Goal: Task Accomplishment & Management: Manage account settings

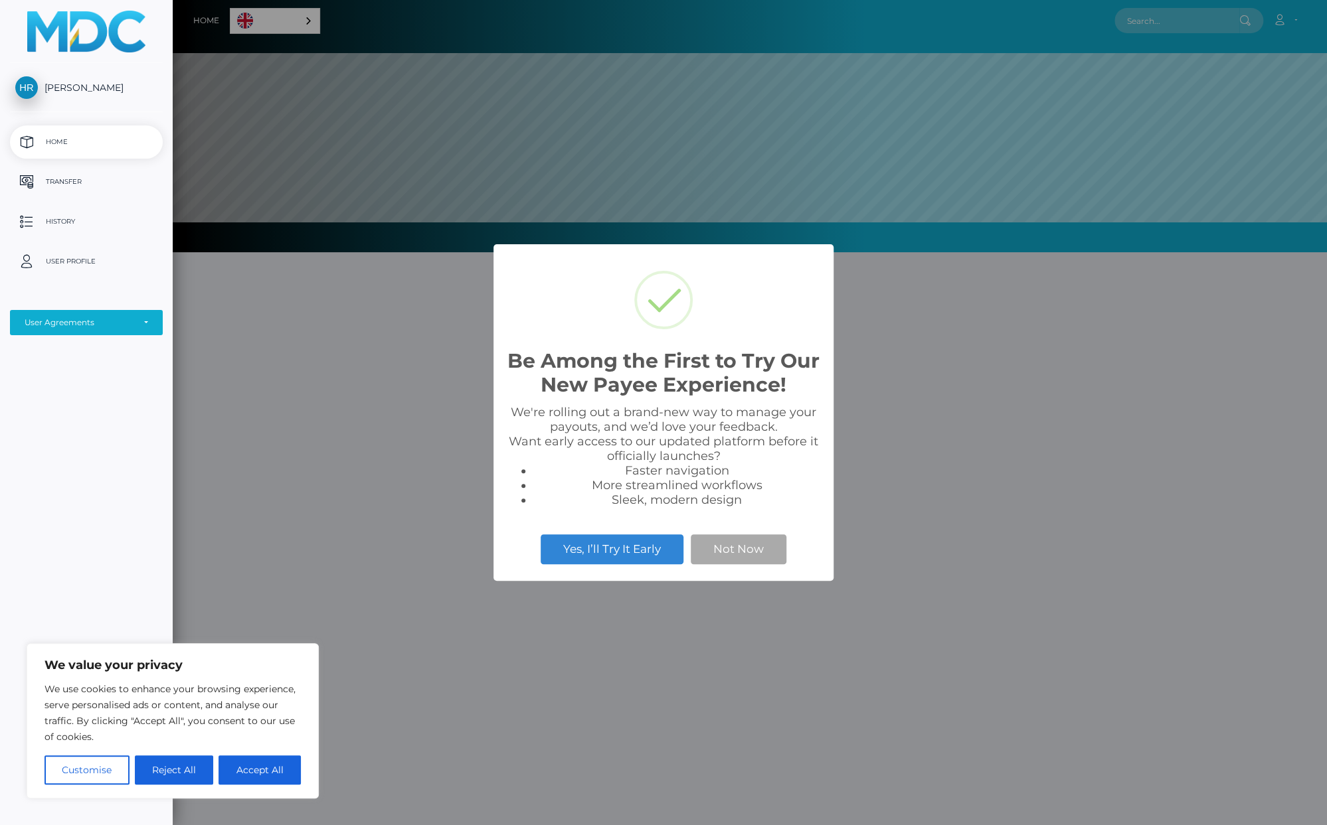
scroll to position [252, 1153]
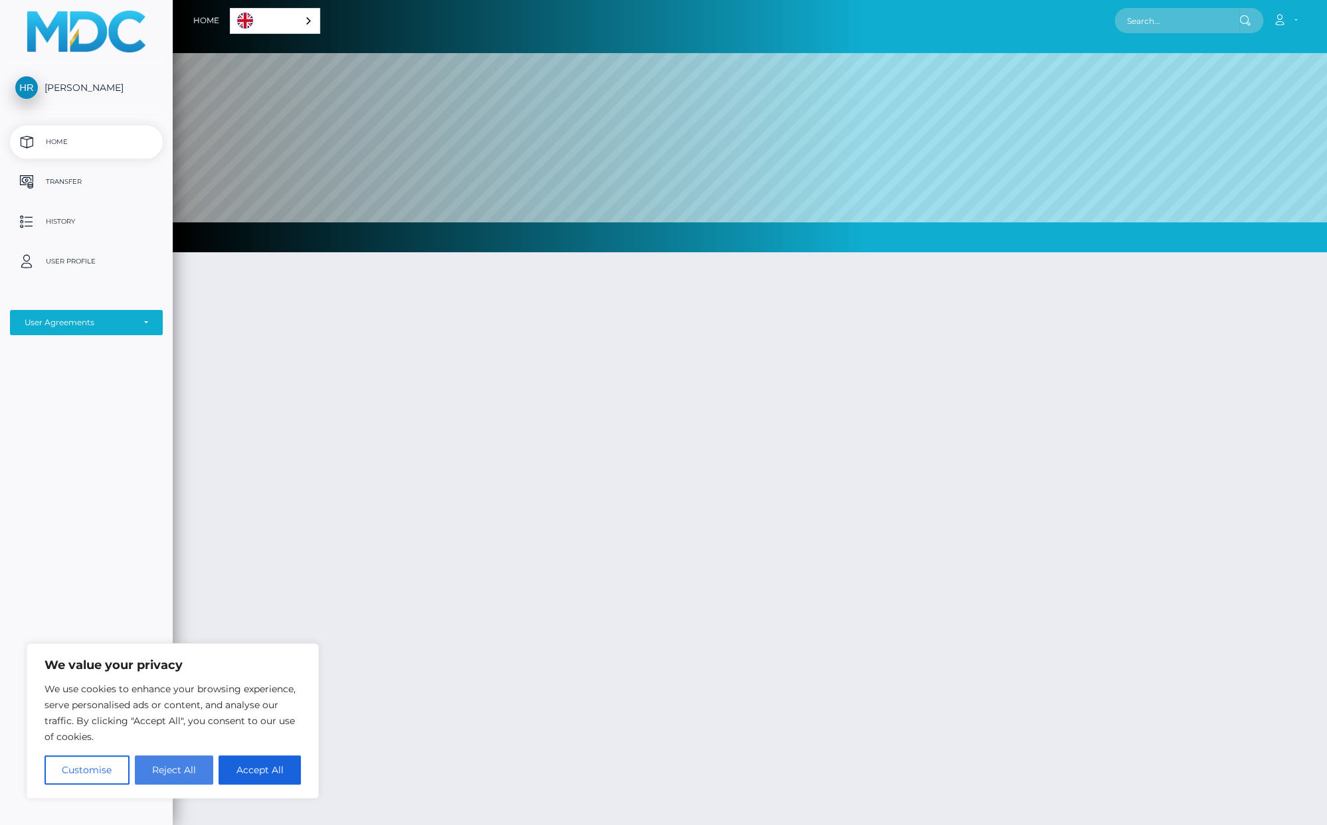
click at [193, 762] on button "Reject All" at bounding box center [174, 770] width 79 height 29
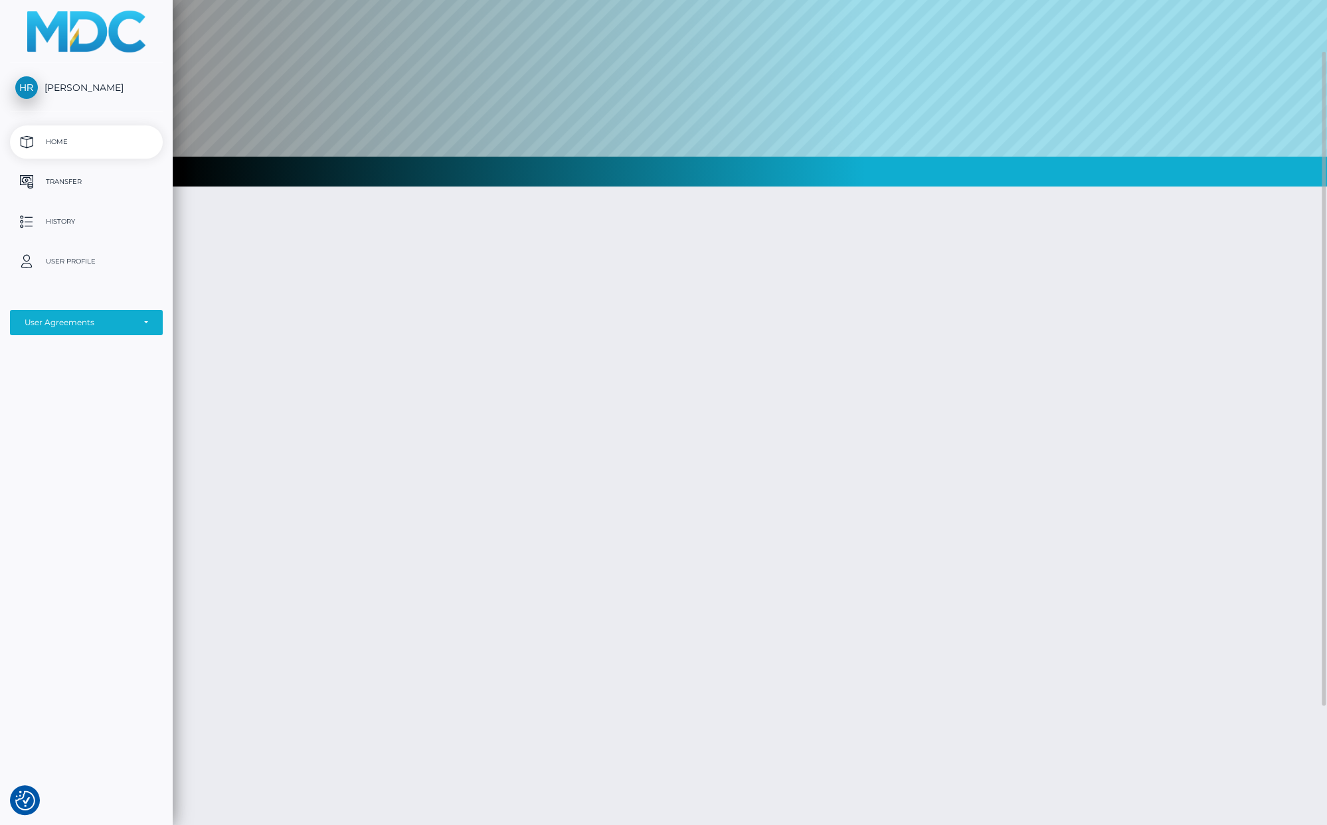
scroll to position [0, 0]
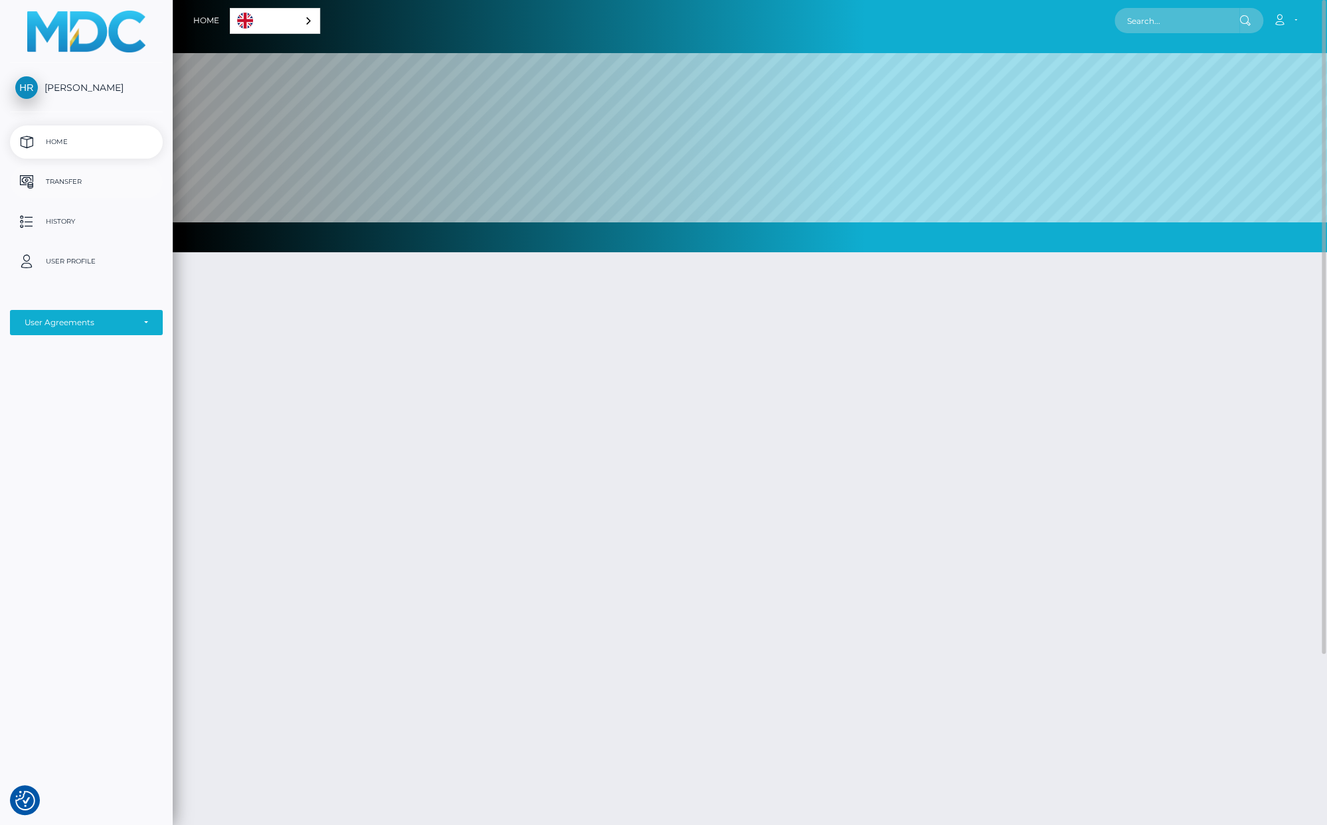
click at [90, 181] on p "Transfer" at bounding box center [86, 182] width 142 height 20
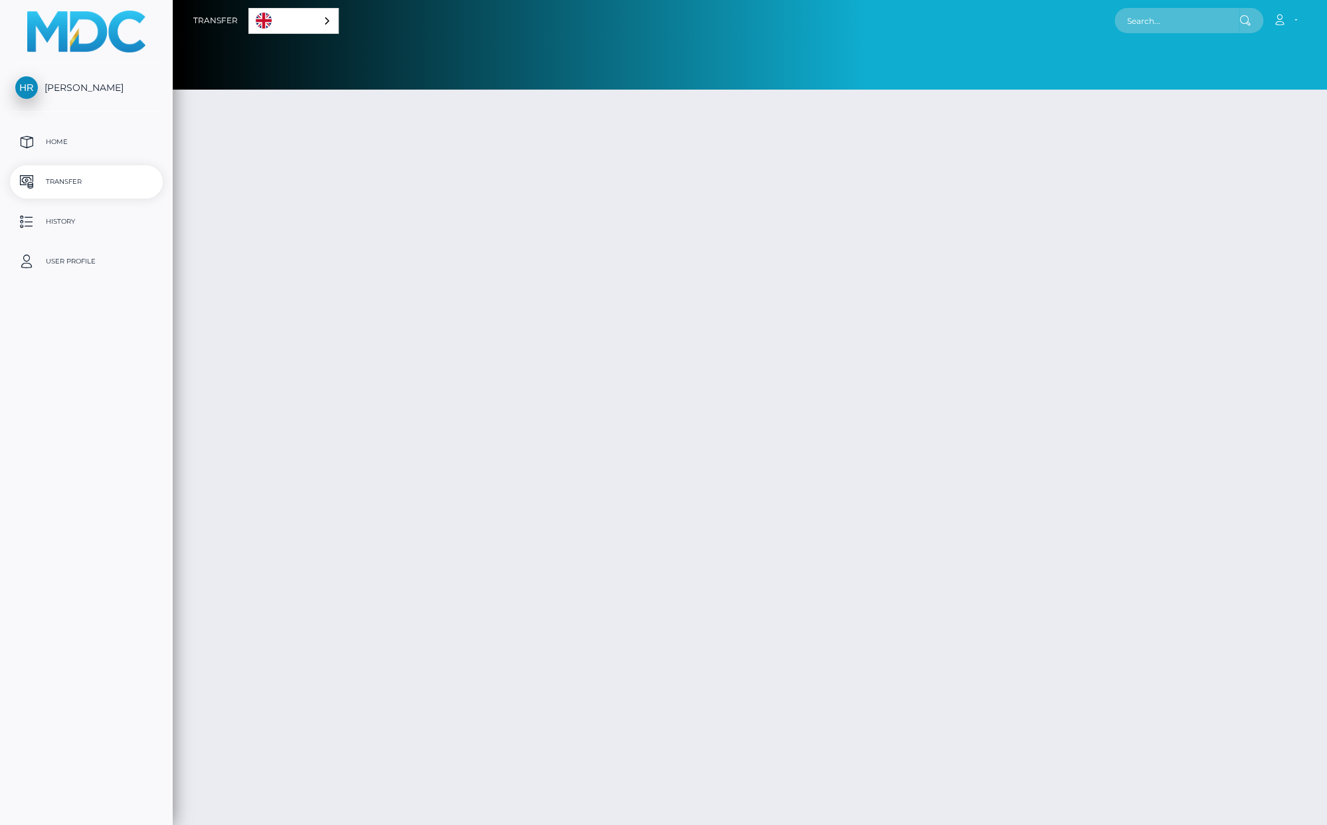
select select
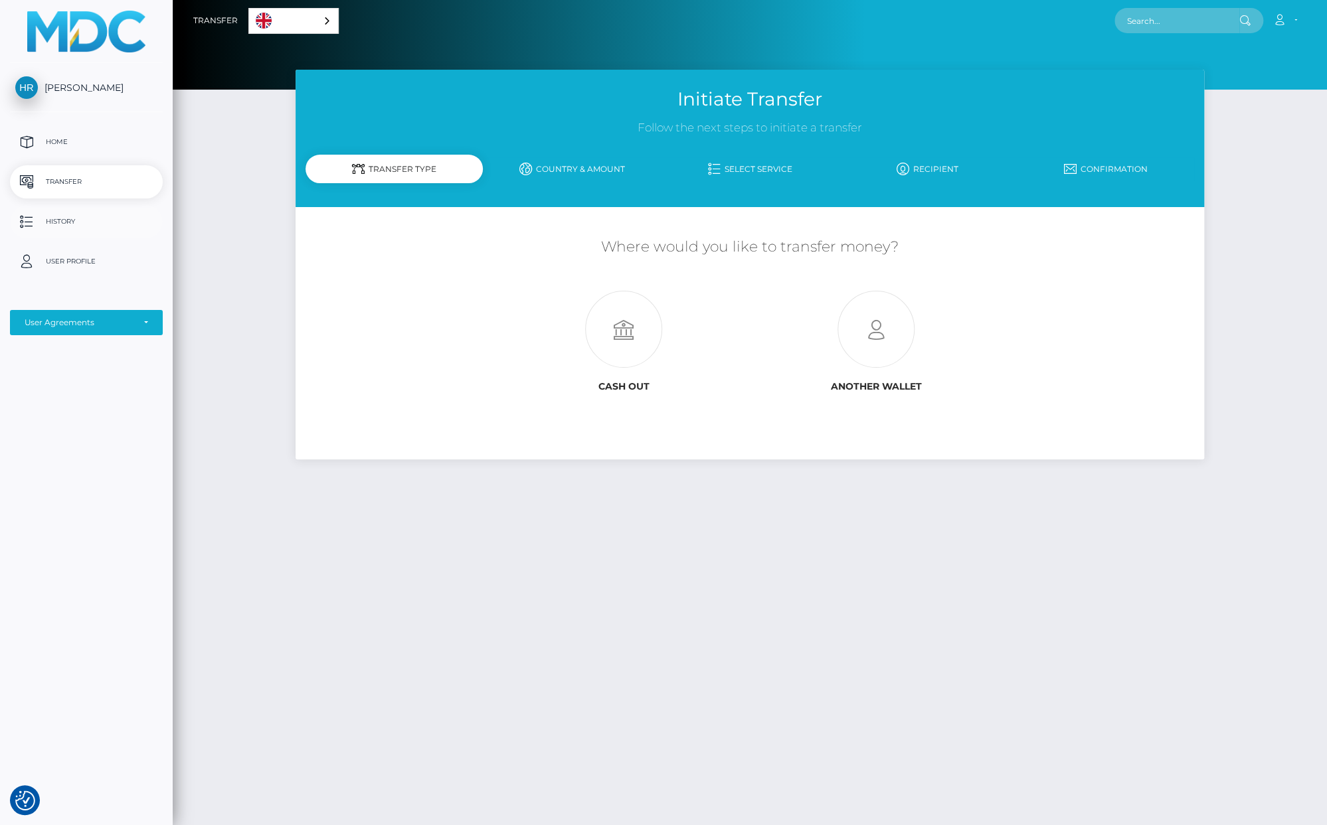
click at [50, 213] on p "History" at bounding box center [86, 222] width 142 height 20
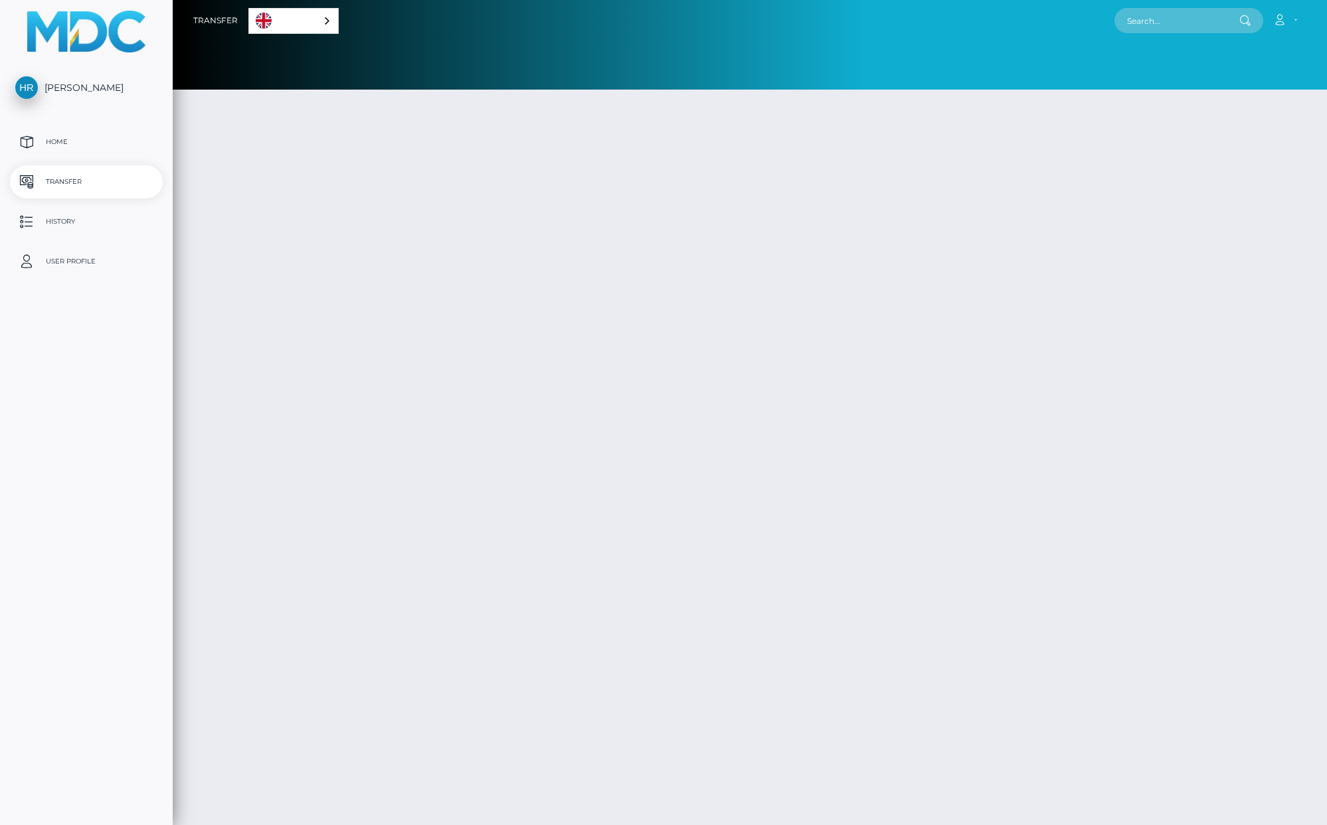
select select
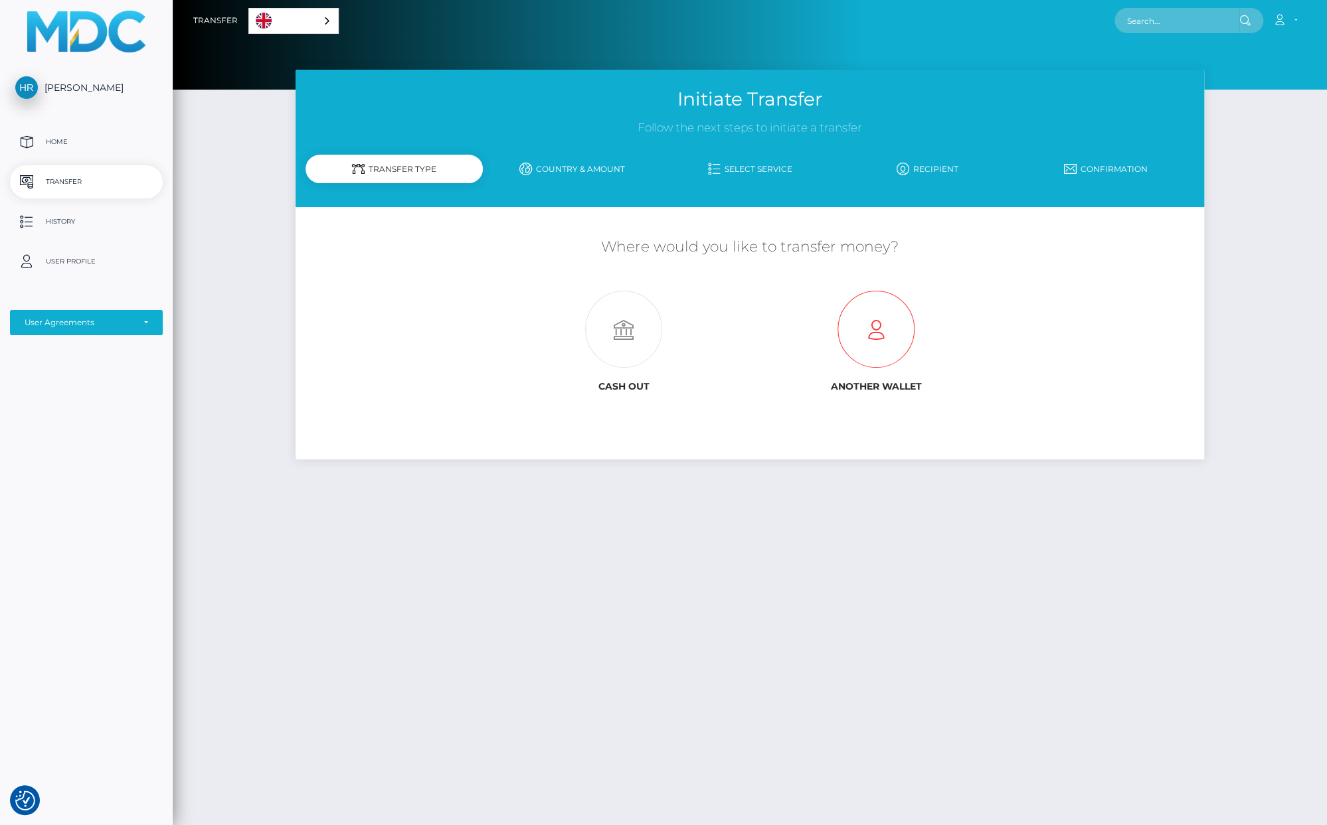
click at [860, 323] on icon at bounding box center [876, 329] width 252 height 77
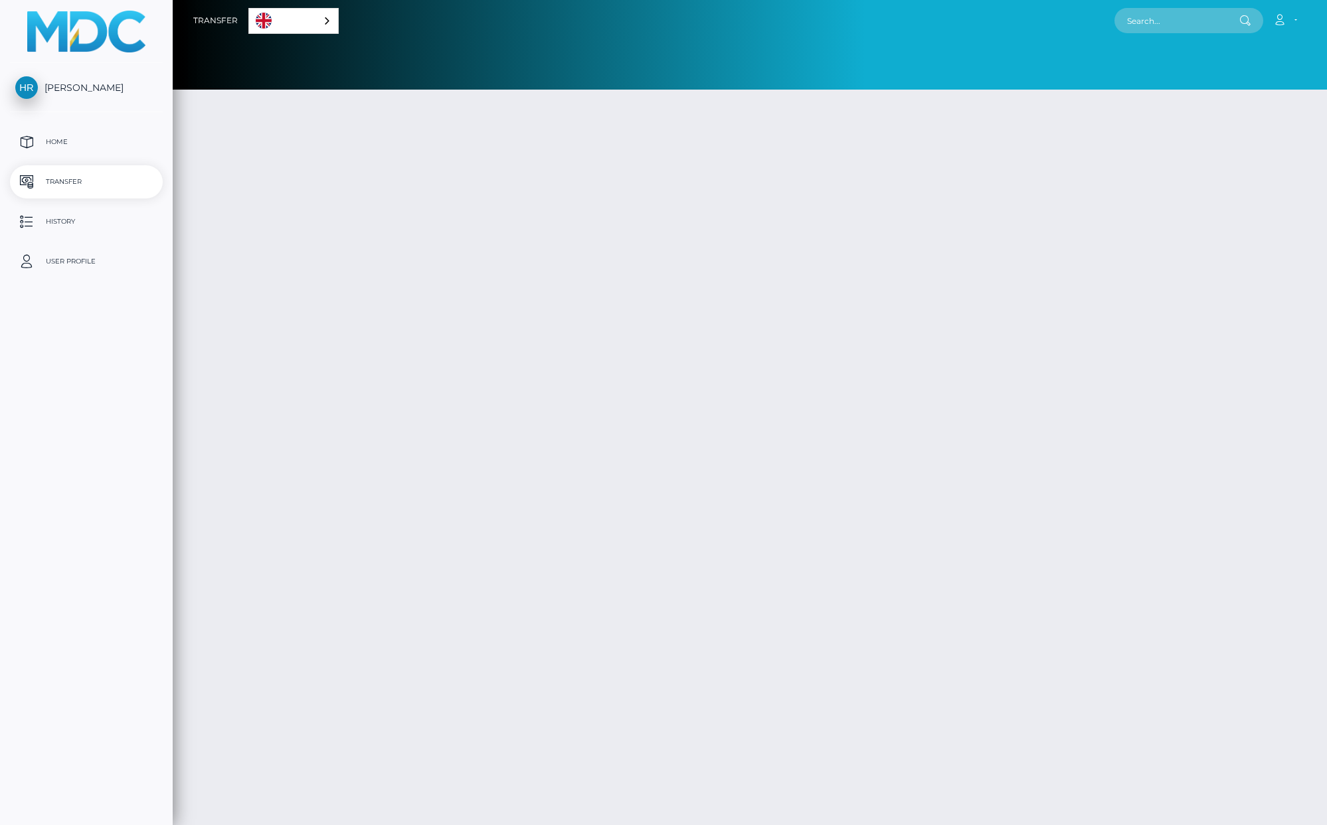
select select
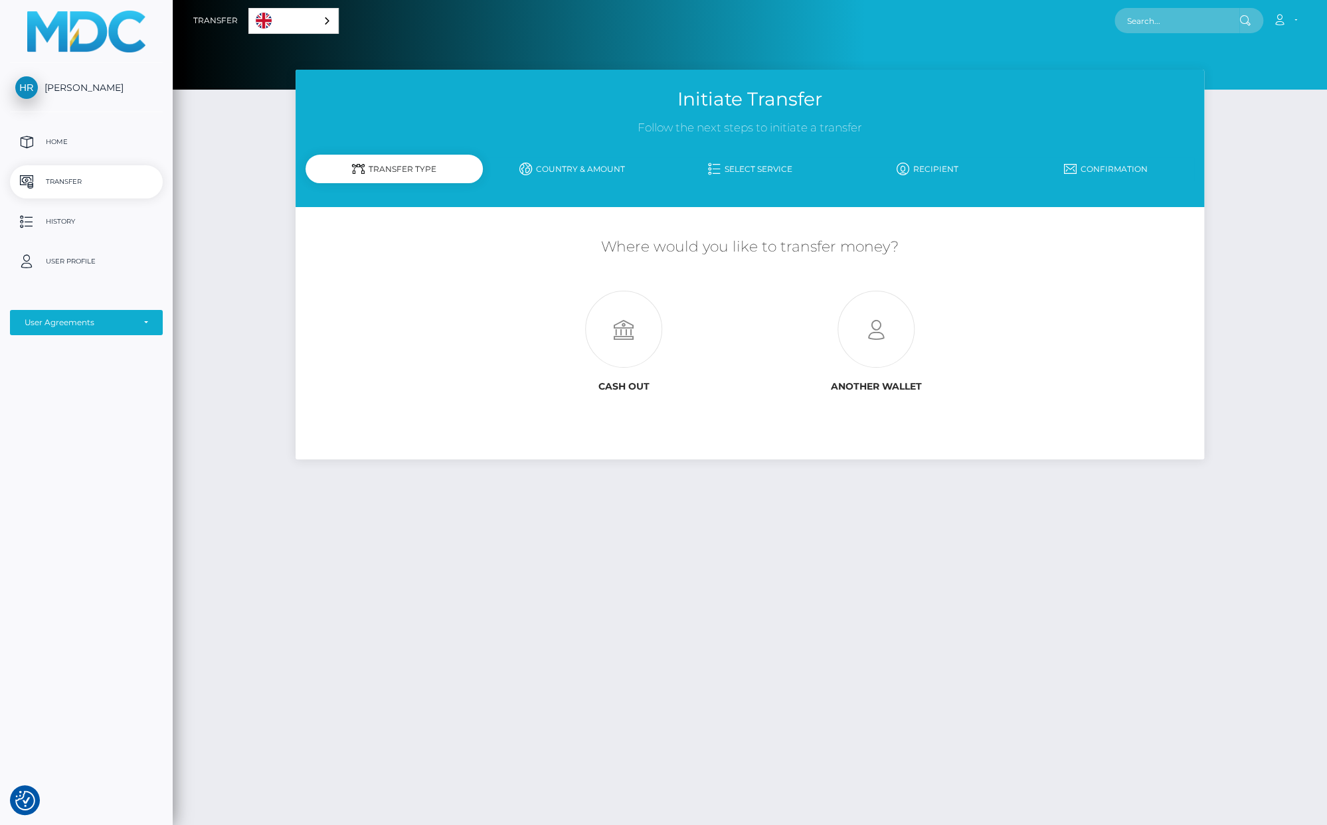
click at [1279, 35] on nav "Transfer English Español 中文 (简体) Português ([GEOGRAPHIC_DATA]) Account Logout" at bounding box center [750, 20] width 1154 height 41
click at [1281, 21] on icon at bounding box center [1279, 20] width 14 height 11
click at [1261, 51] on link "Edit Profile" at bounding box center [1253, 57] width 106 height 25
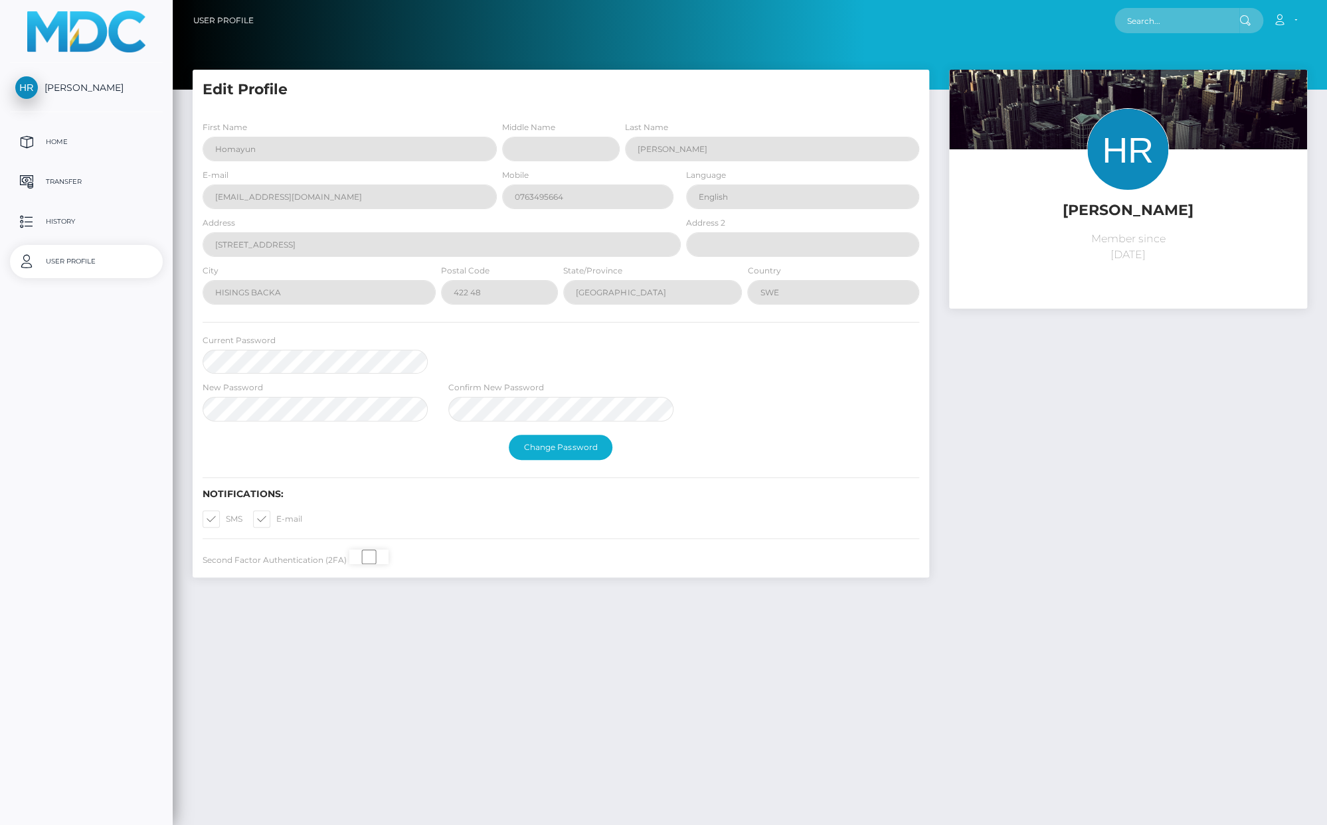
select select
click at [369, 564] on span "OFF" at bounding box center [373, 557] width 33 height 15
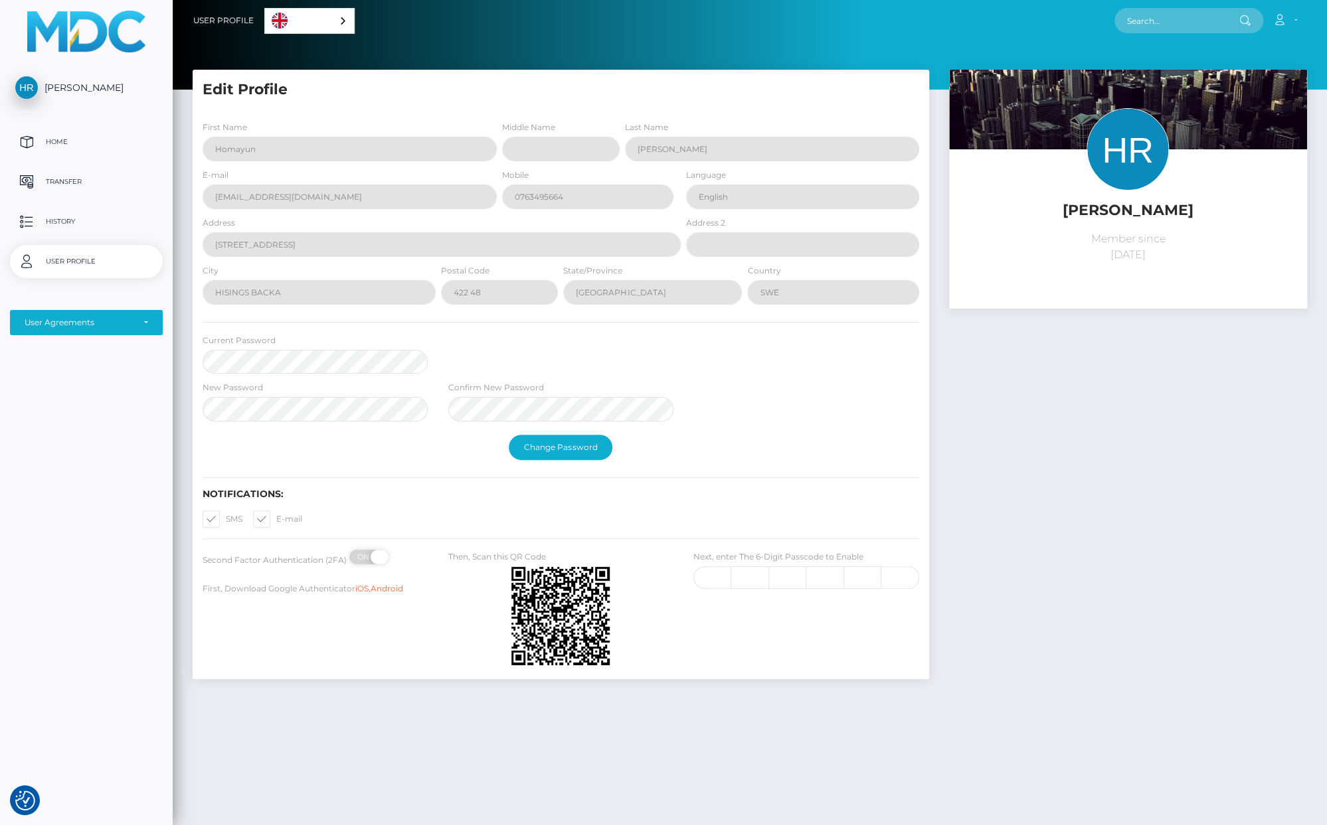
click at [369, 564] on span "ON" at bounding box center [364, 557] width 33 height 15
checkbox input "false"
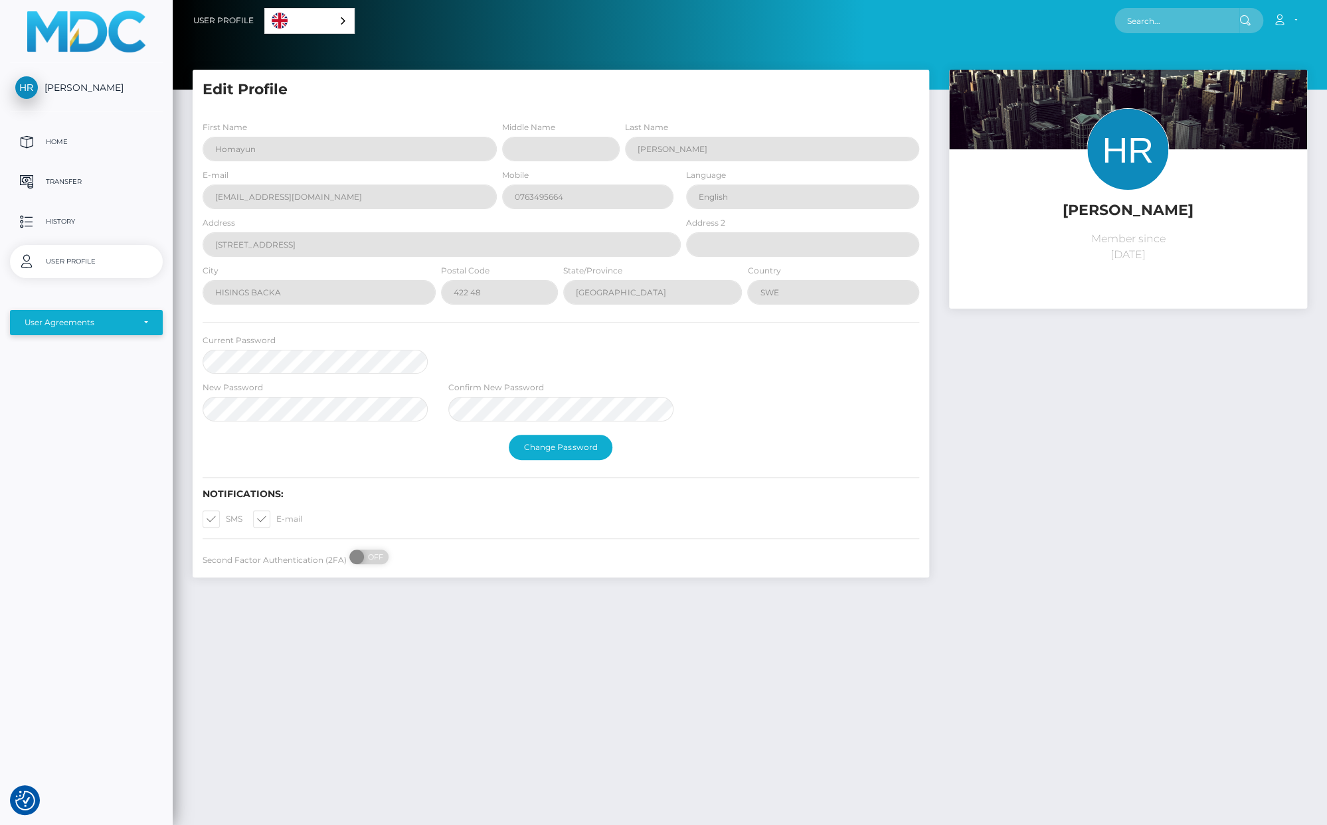
click at [88, 317] on div "User Agreements" at bounding box center [79, 322] width 109 height 11
click at [114, 349] on link "MassPay Card - USD" at bounding box center [133, 358] width 226 height 30
select select "1"
click at [64, 140] on p "Home" at bounding box center [86, 142] width 142 height 20
select select "1"
